Goal: Task Accomplishment & Management: Use online tool/utility

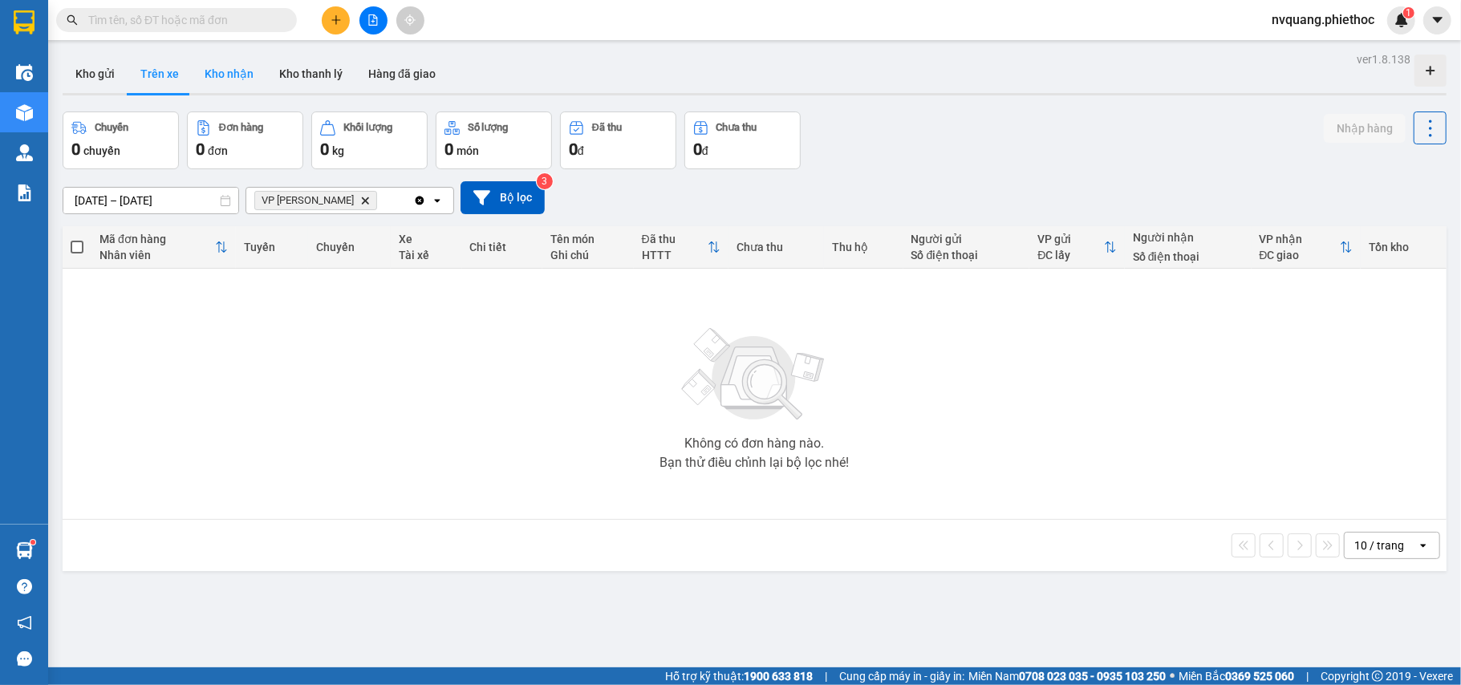
click at [221, 68] on button "Kho nhận" at bounding box center [229, 74] width 75 height 39
type input "[DATE] – [DATE]"
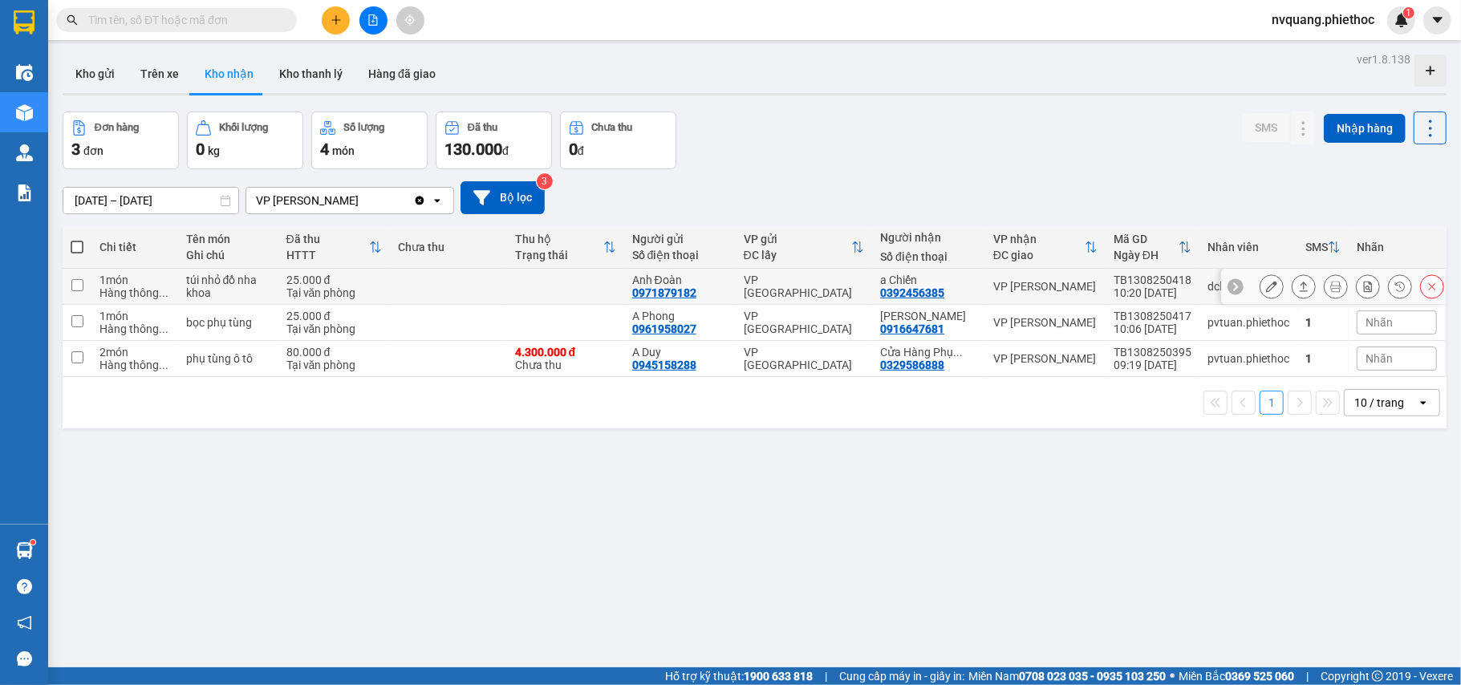
click at [1266, 286] on icon at bounding box center [1271, 286] width 11 height 11
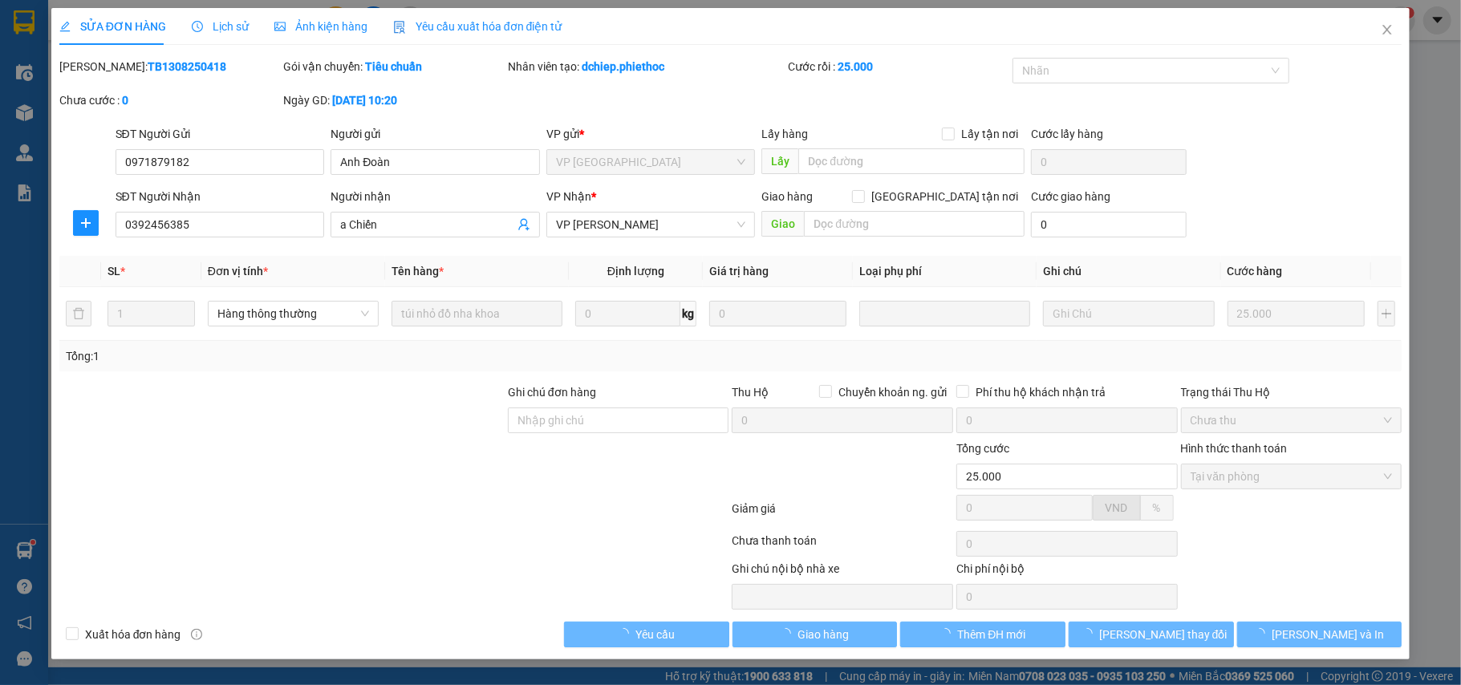
type input "0971879182"
type input "Anh Đoàn"
type input "0392456385"
type input "a Chiến"
type input "25.000"
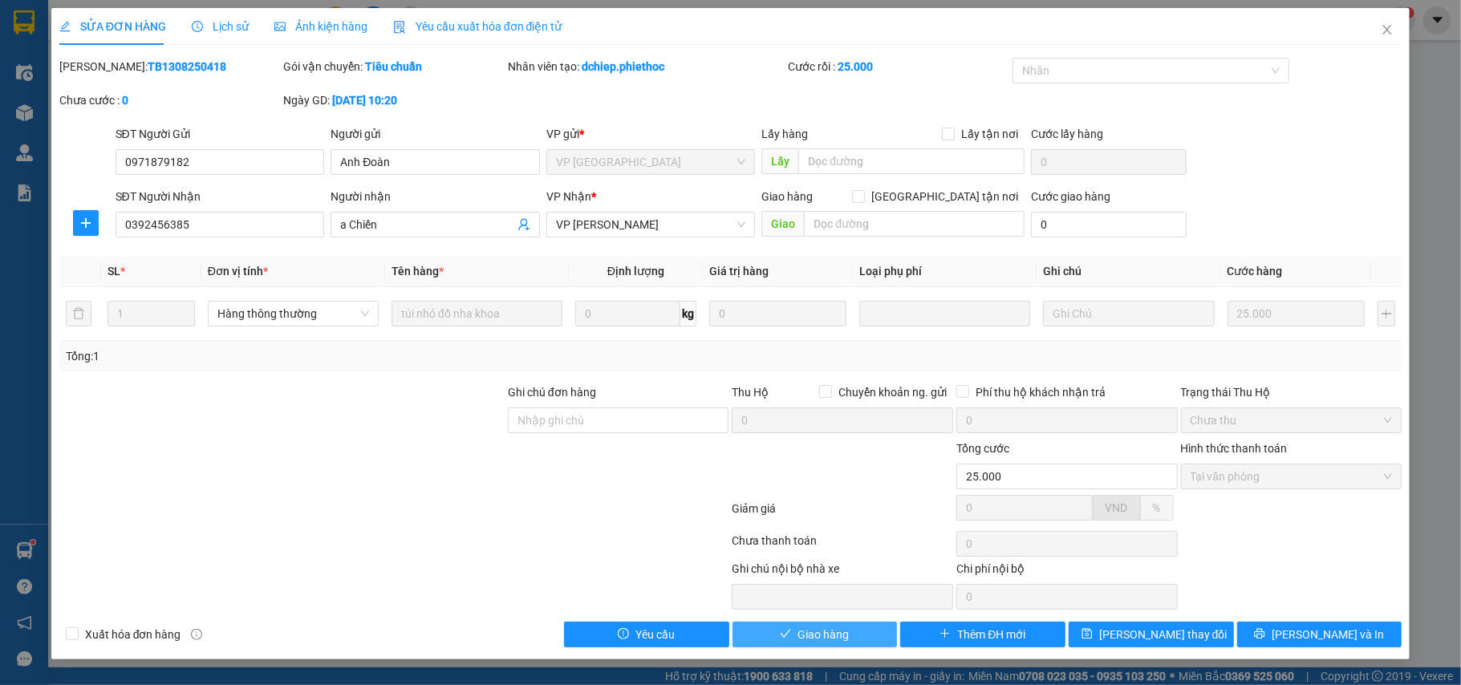
click at [836, 639] on span "Giao hàng" at bounding box center [823, 635] width 51 height 18
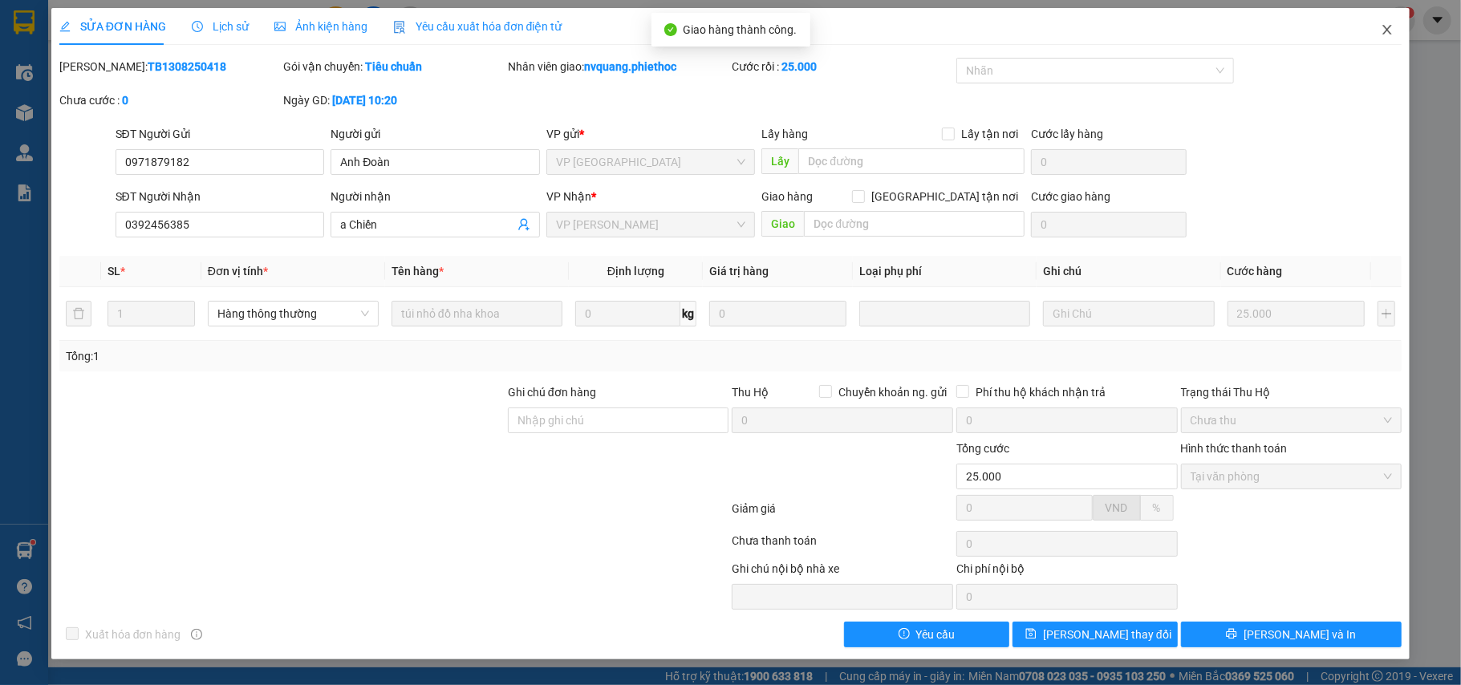
click at [1383, 24] on icon "close" at bounding box center [1387, 29] width 13 height 13
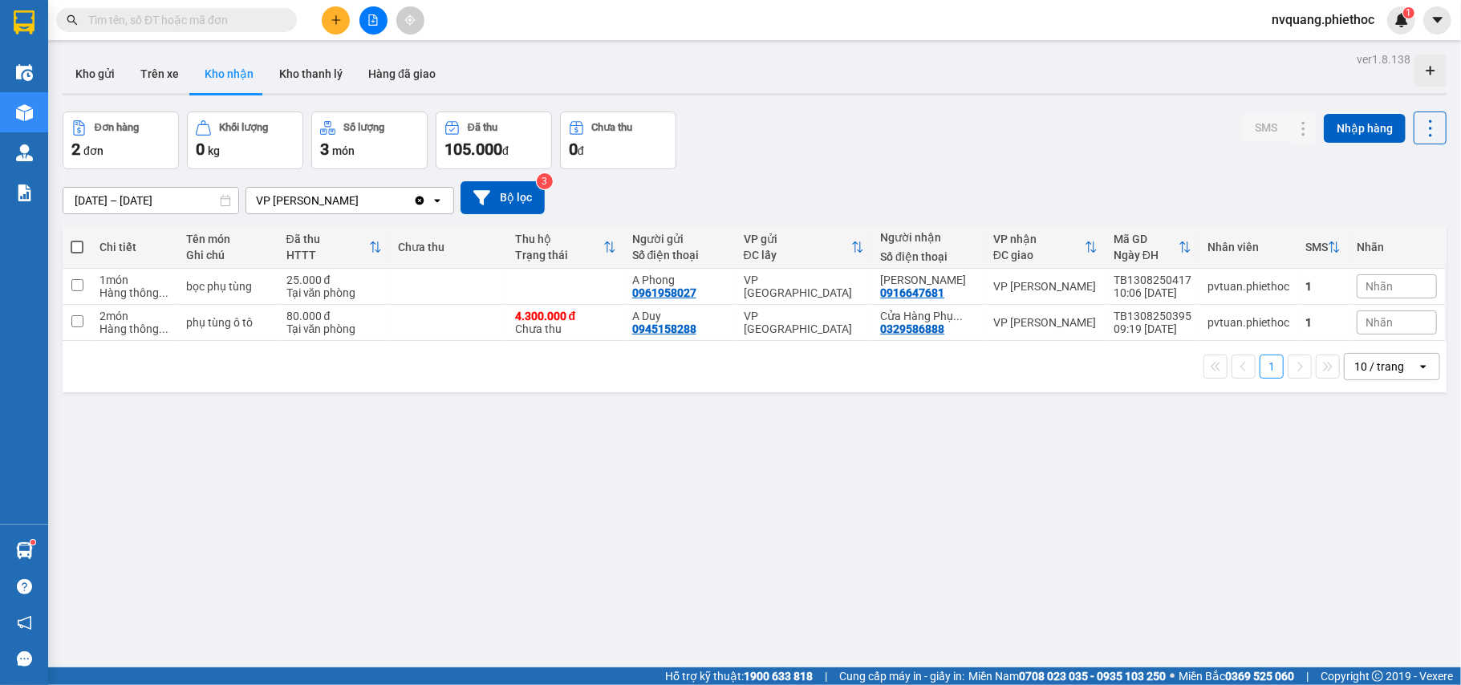
click at [1198, 528] on div "ver 1.8.138 Kho gửi Trên xe Kho nhận Kho thanh [PERSON_NAME] đã giao Đơn hàng 2…" at bounding box center [754, 390] width 1397 height 685
click at [154, 71] on button "Trên xe" at bounding box center [160, 74] width 64 height 39
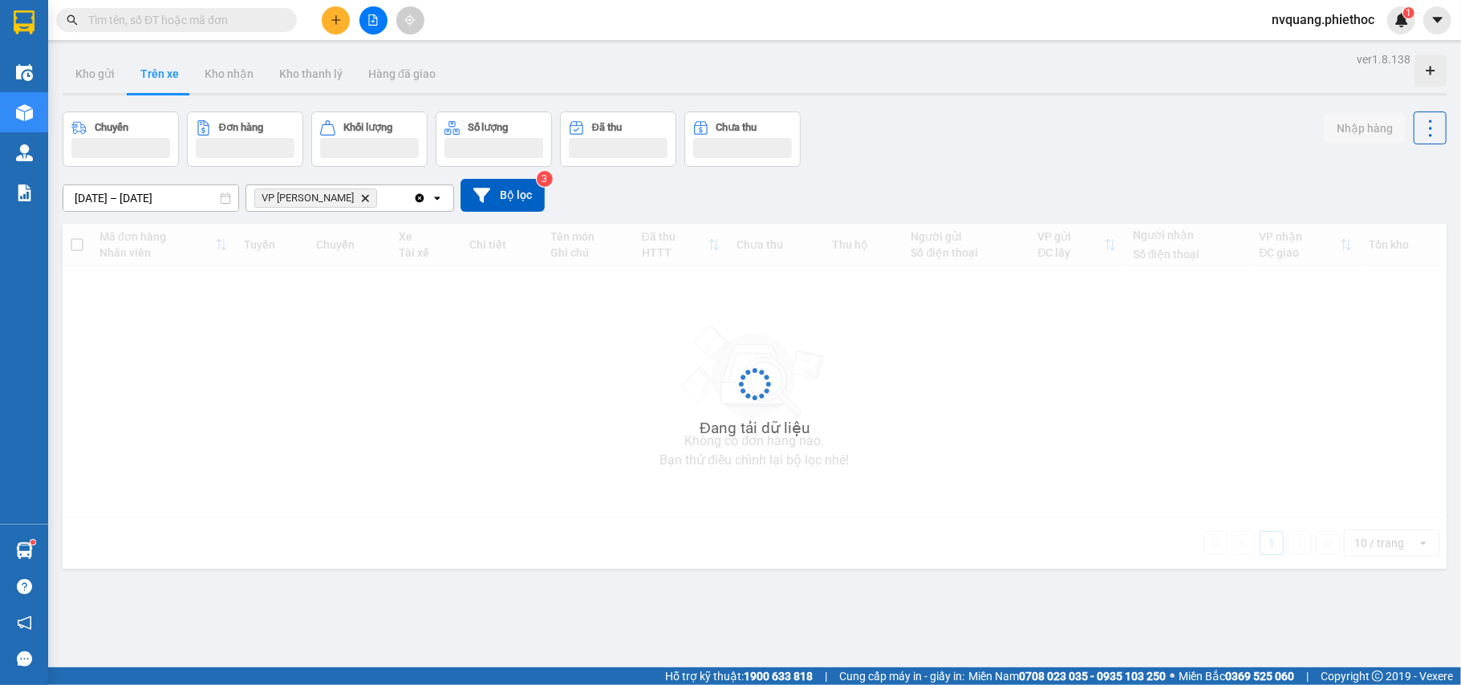
type input "[DATE] – [DATE]"
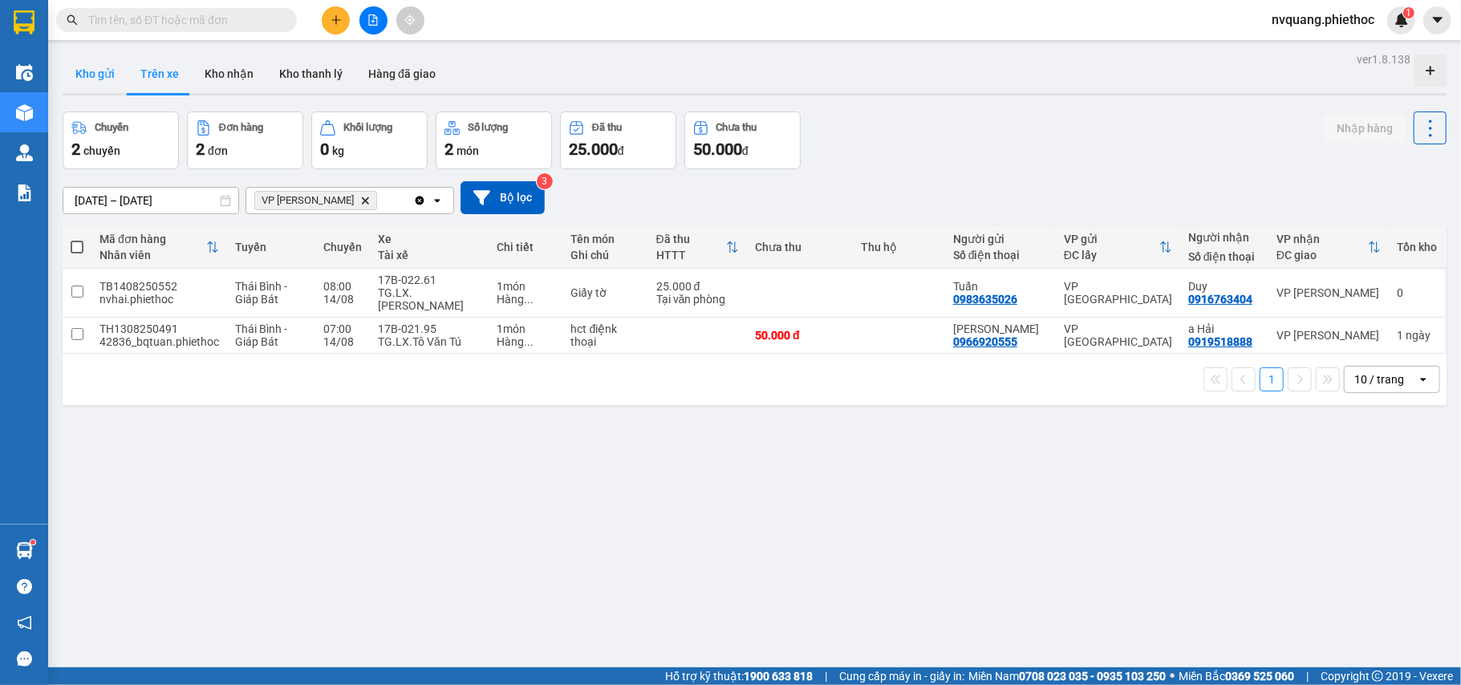
click at [98, 66] on button "Kho gửi" at bounding box center [95, 74] width 65 height 39
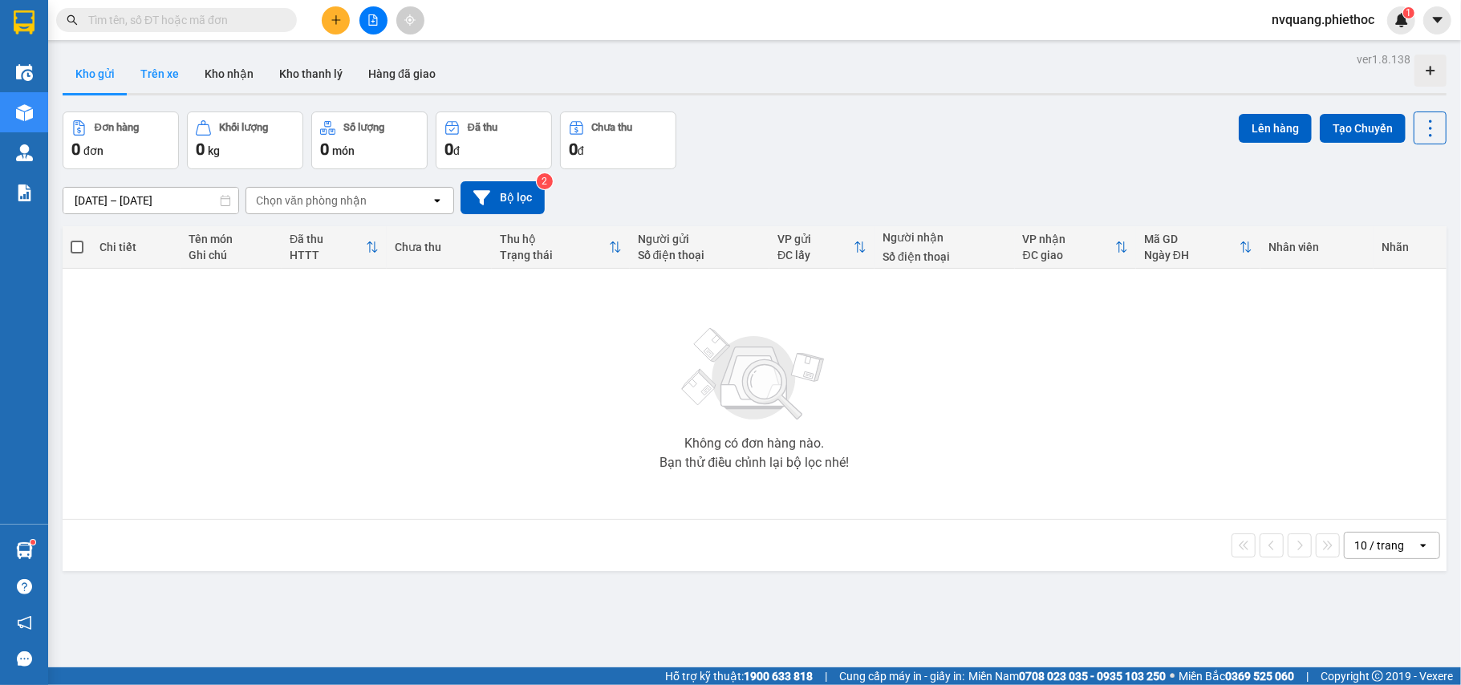
click at [154, 74] on button "Trên xe" at bounding box center [160, 74] width 64 height 39
